Goal: Task Accomplishment & Management: Use online tool/utility

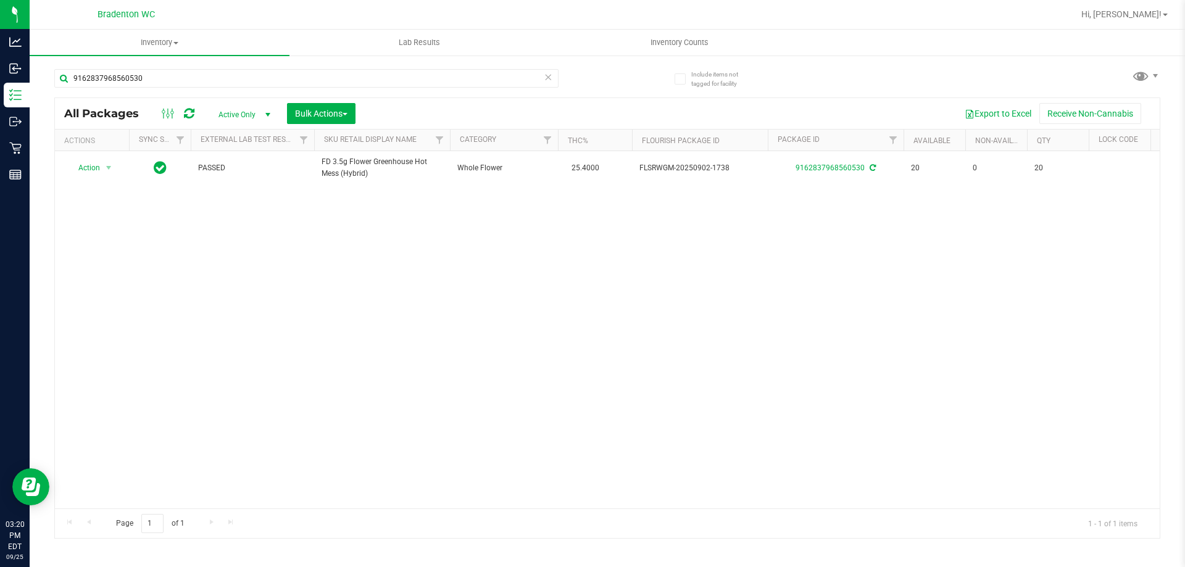
click at [546, 77] on icon at bounding box center [548, 76] width 9 height 15
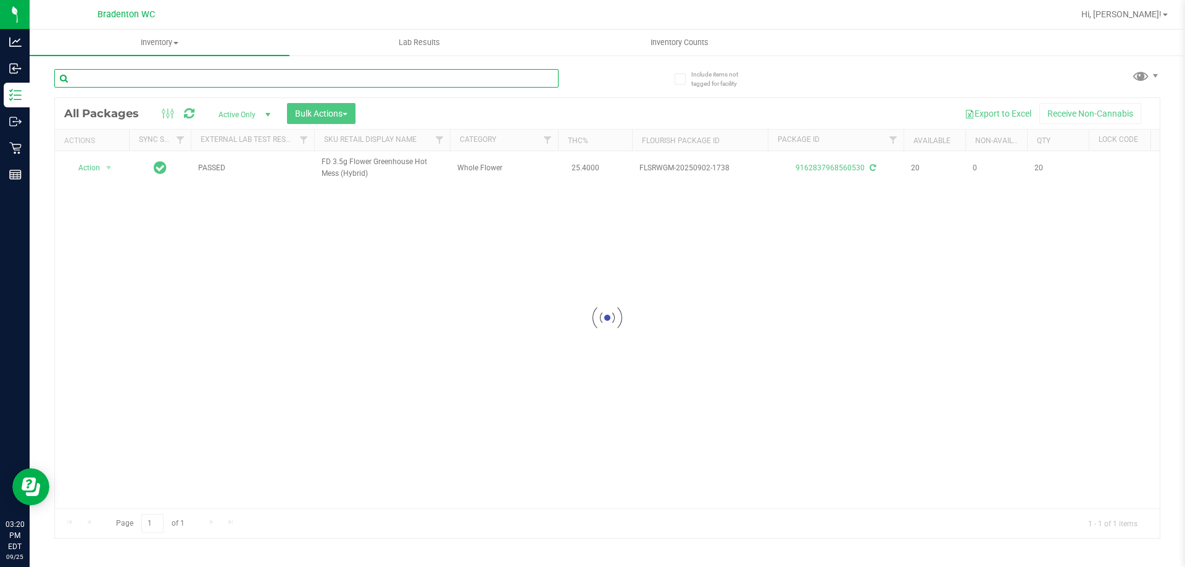
click at [526, 77] on input "text" at bounding box center [306, 78] width 504 height 19
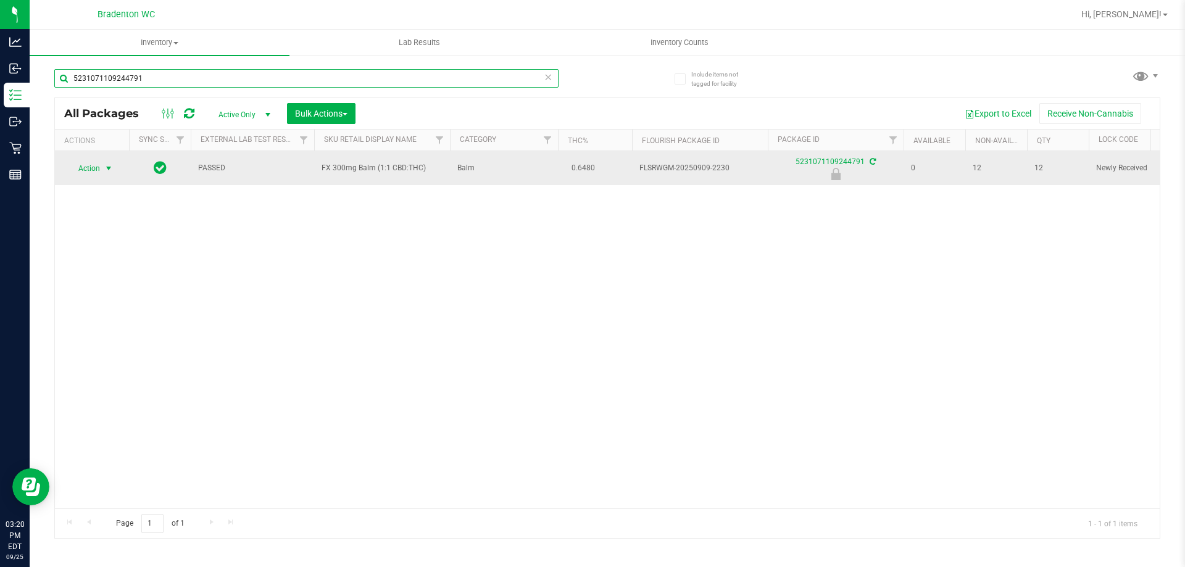
type input "5231071109244791"
click at [86, 174] on span "Action" at bounding box center [83, 168] width 33 height 17
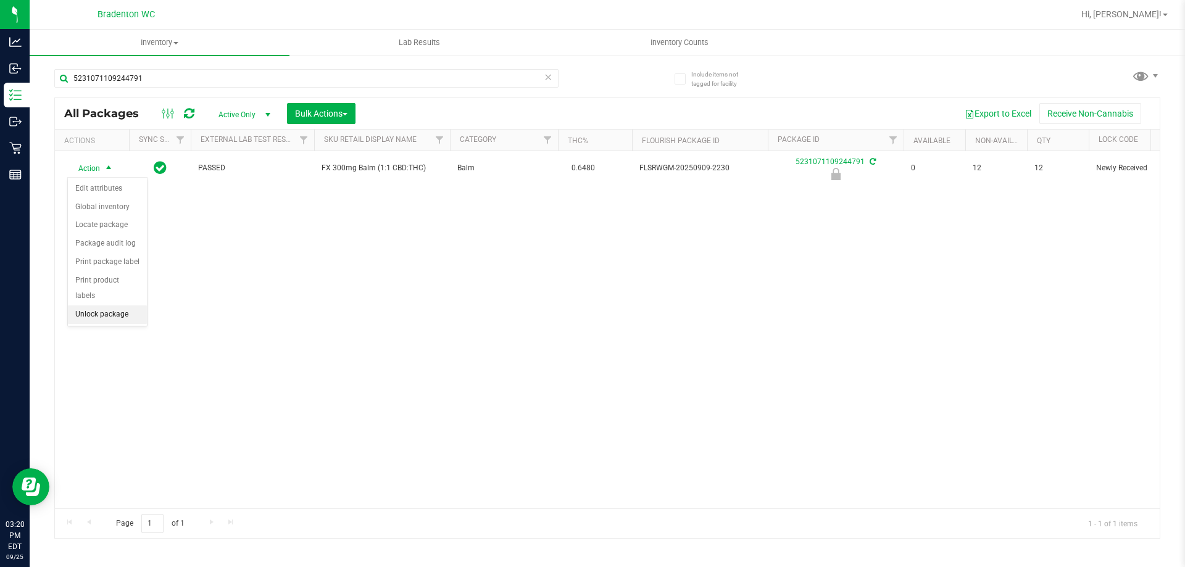
click at [99, 305] on li "Unlock package" at bounding box center [107, 314] width 79 height 19
